Goal: Transaction & Acquisition: Purchase product/service

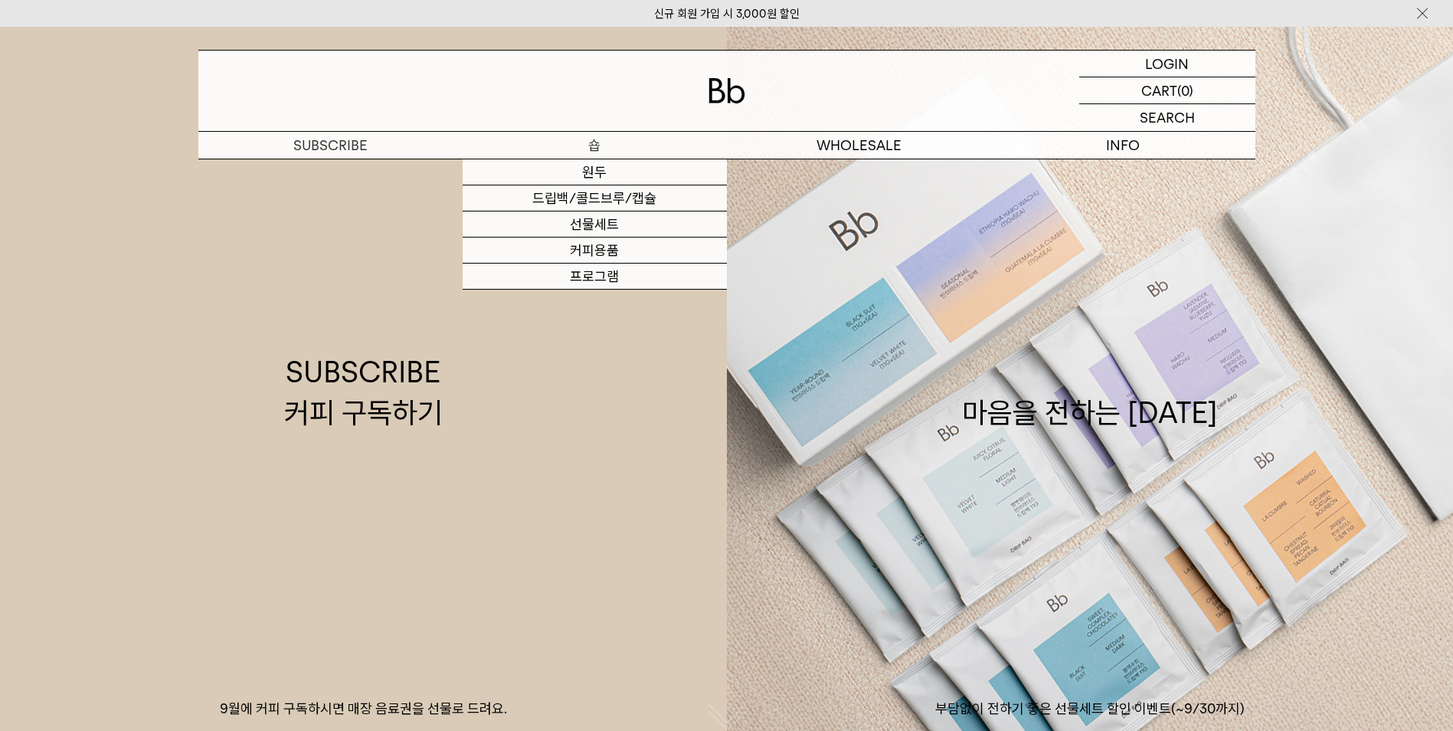
drag, startPoint x: 602, startPoint y: 142, endPoint x: 602, endPoint y: 151, distance: 8.4
click at [602, 142] on p "숍" at bounding box center [595, 145] width 264 height 27
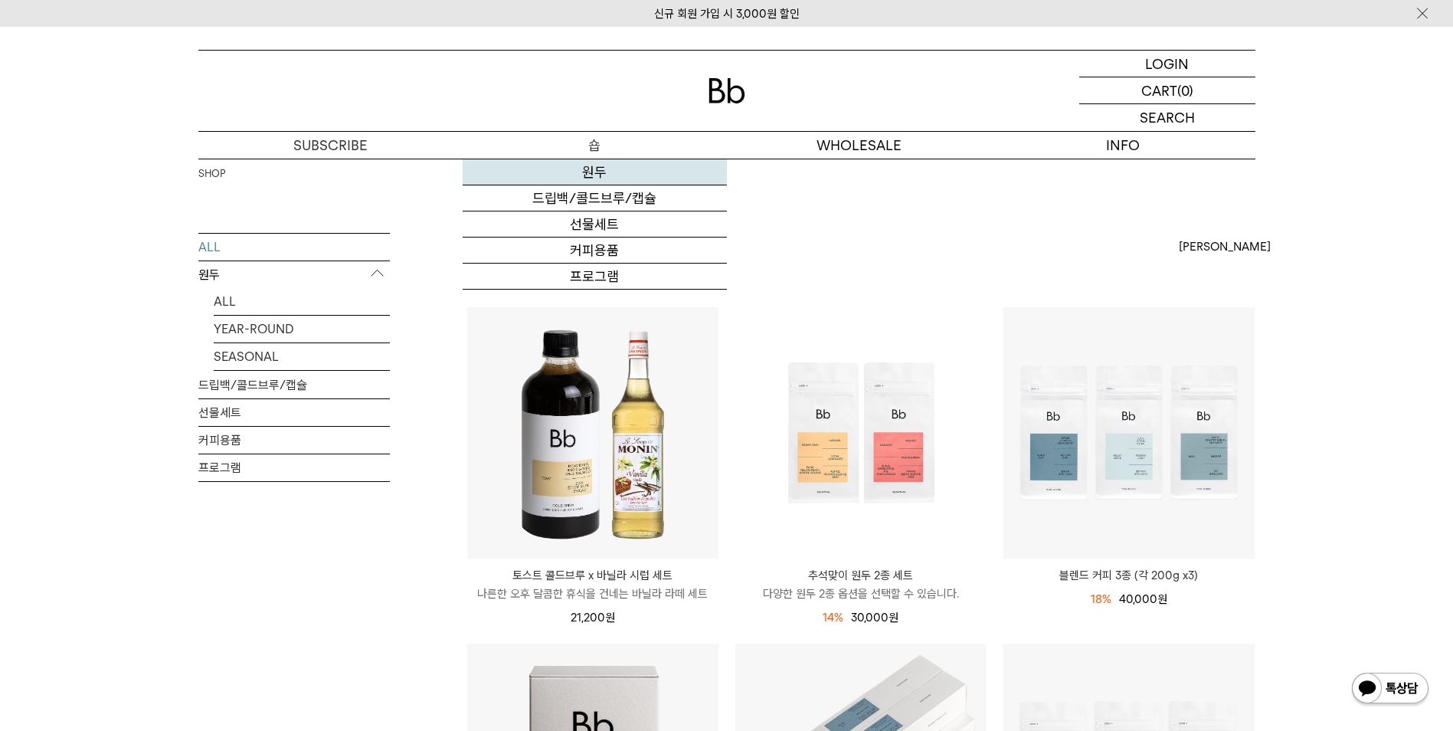
click at [592, 173] on link "원두" at bounding box center [595, 172] width 264 height 26
